Goal: Transaction & Acquisition: Book appointment/travel/reservation

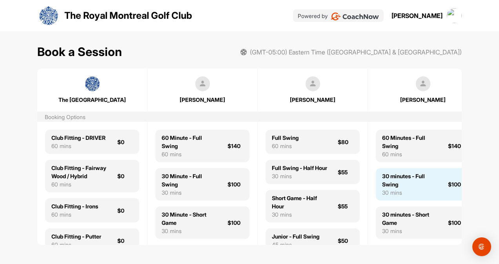
click at [407, 178] on div "30 minutes - Full Swing" at bounding box center [410, 180] width 56 height 16
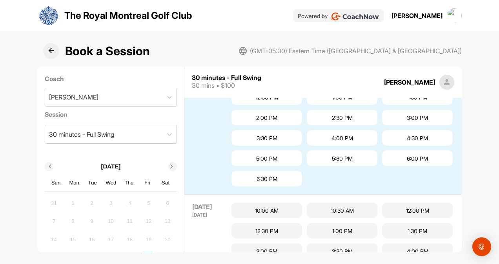
scroll to position [2, 0]
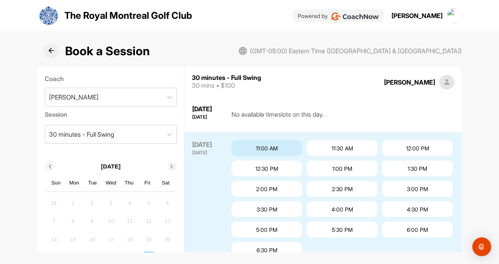
click at [261, 147] on div "11:00 AM" at bounding box center [266, 148] width 71 height 16
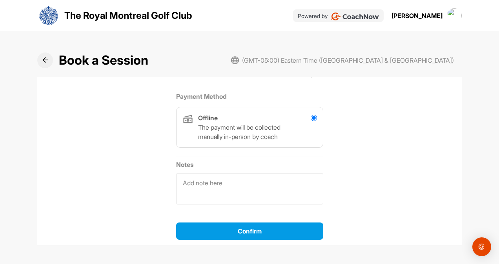
scroll to position [209, 0]
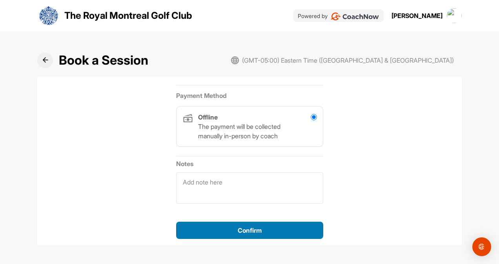
click at [248, 231] on span "Confirm" at bounding box center [250, 231] width 24 height 8
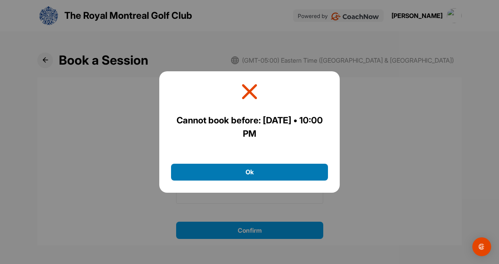
click at [249, 170] on button "Ok" at bounding box center [249, 172] width 157 height 17
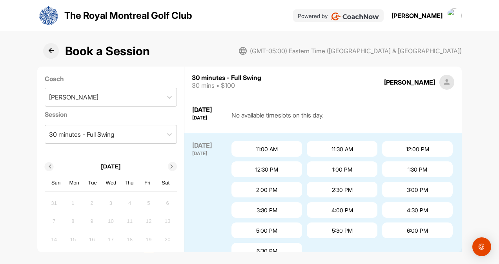
scroll to position [2, 0]
click at [271, 153] on div "11:00 AM" at bounding box center [266, 148] width 71 height 16
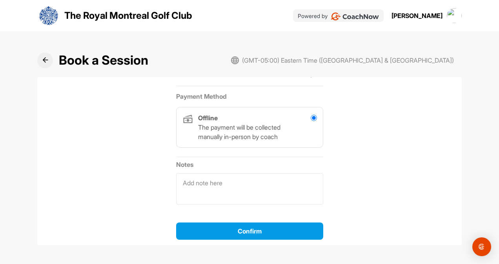
scroll to position [209, 0]
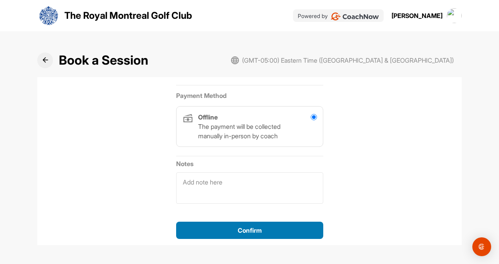
click at [250, 233] on div "Confirm" at bounding box center [249, 230] width 135 height 9
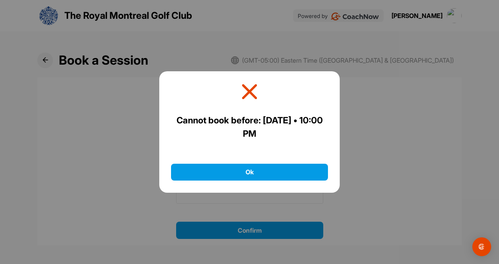
click at [250, 90] on icon at bounding box center [250, 92] width 18 height 18
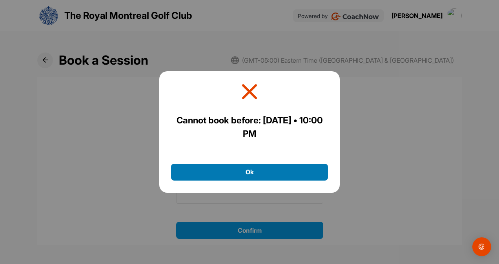
click at [254, 172] on button "Ok" at bounding box center [249, 172] width 157 height 17
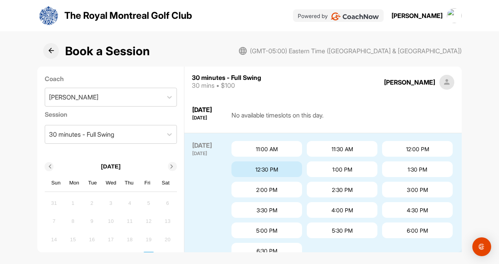
scroll to position [2, 0]
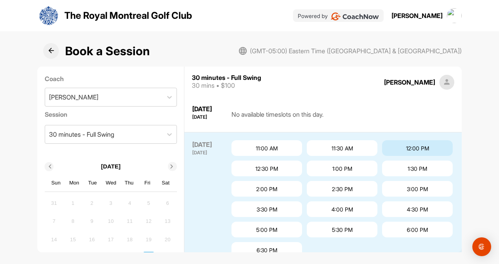
click at [382, 156] on div "12:00 PM" at bounding box center [417, 148] width 71 height 16
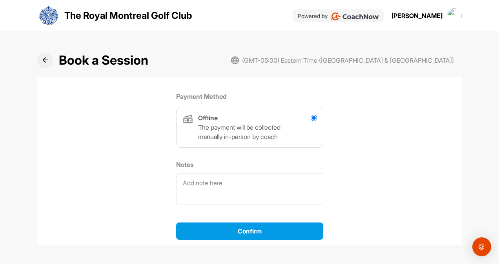
scroll to position [209, 0]
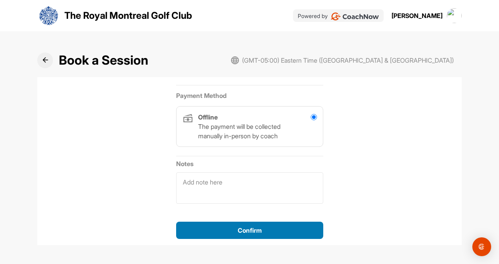
click at [249, 230] on span "Confirm" at bounding box center [250, 231] width 24 height 8
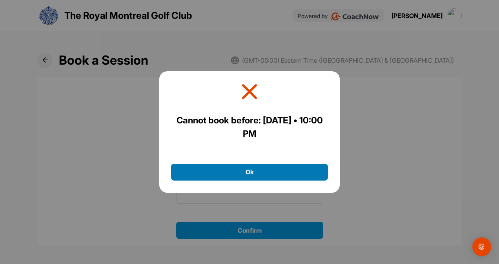
click at [257, 173] on button "Ok" at bounding box center [249, 172] width 157 height 17
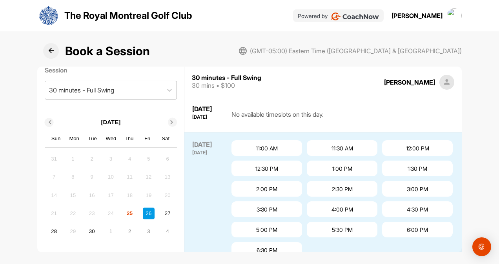
scroll to position [45, 0]
click at [143, 213] on div "26" at bounding box center [149, 214] width 12 height 12
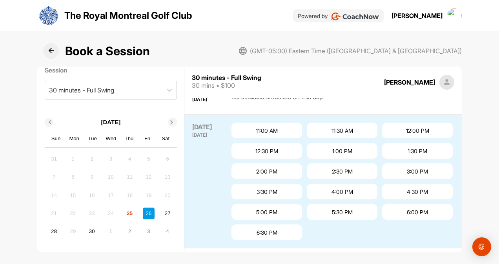
scroll to position [2, 0]
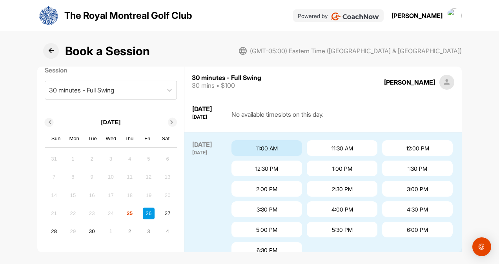
click at [267, 151] on div "11:00 AM" at bounding box center [266, 148] width 71 height 16
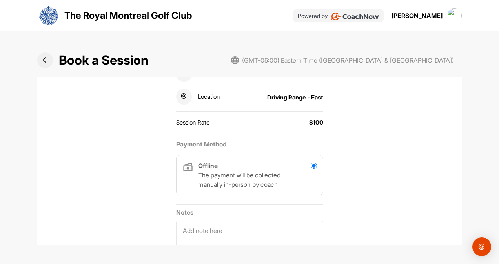
scroll to position [209, 0]
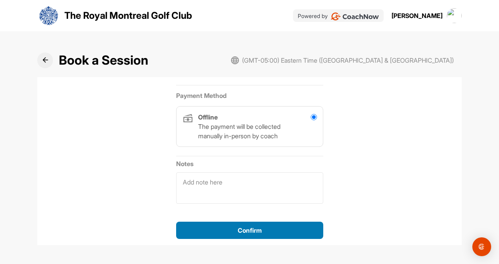
click at [250, 234] on button "Confirm" at bounding box center [249, 230] width 147 height 17
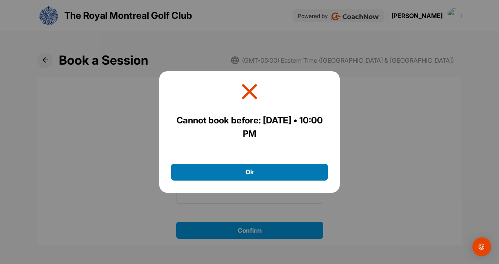
click at [246, 170] on button "Ok" at bounding box center [249, 172] width 157 height 17
